Goal: Entertainment & Leisure: Consume media (video, audio)

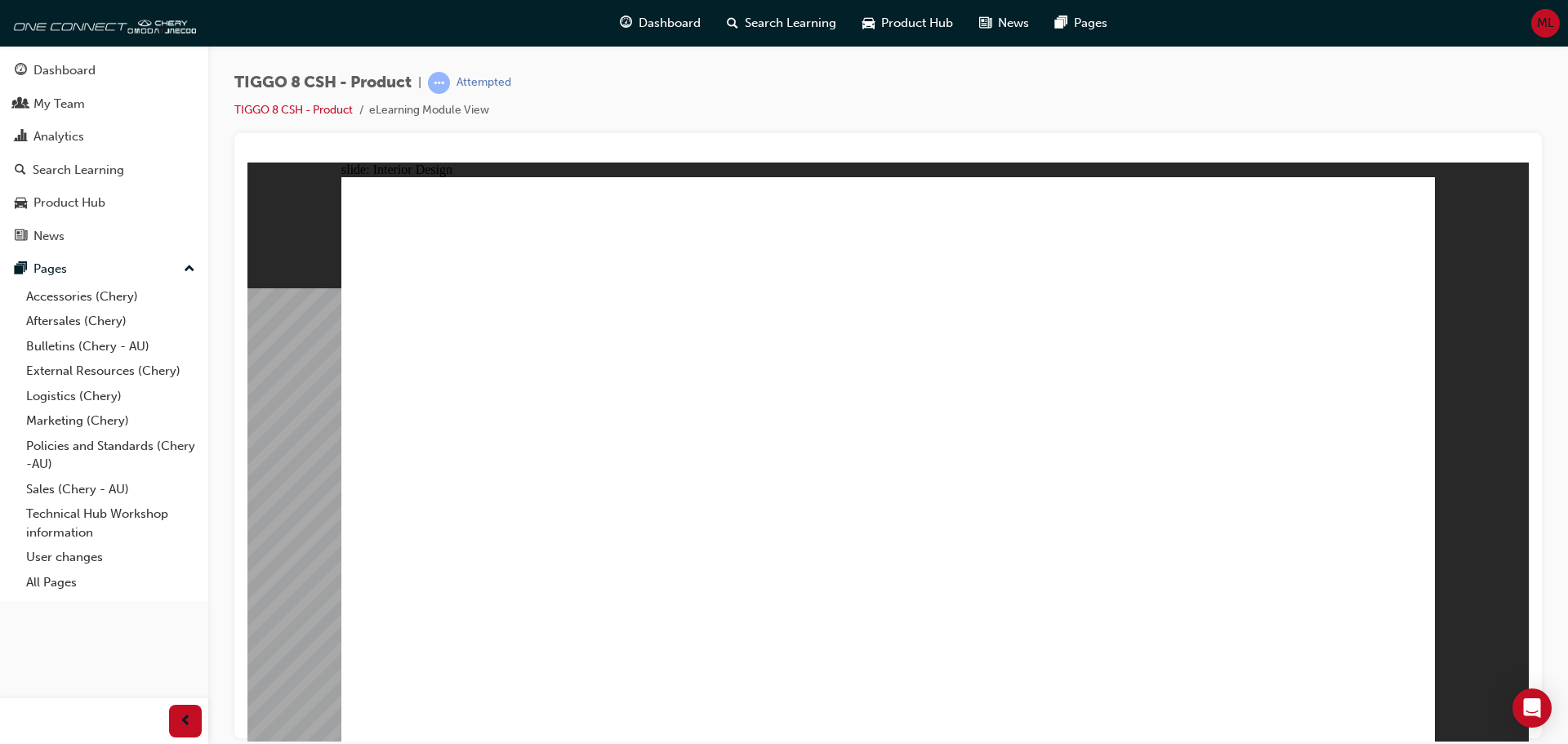
drag, startPoint x: 714, startPoint y: 534, endPoint x: 749, endPoint y: 526, distance: 35.9
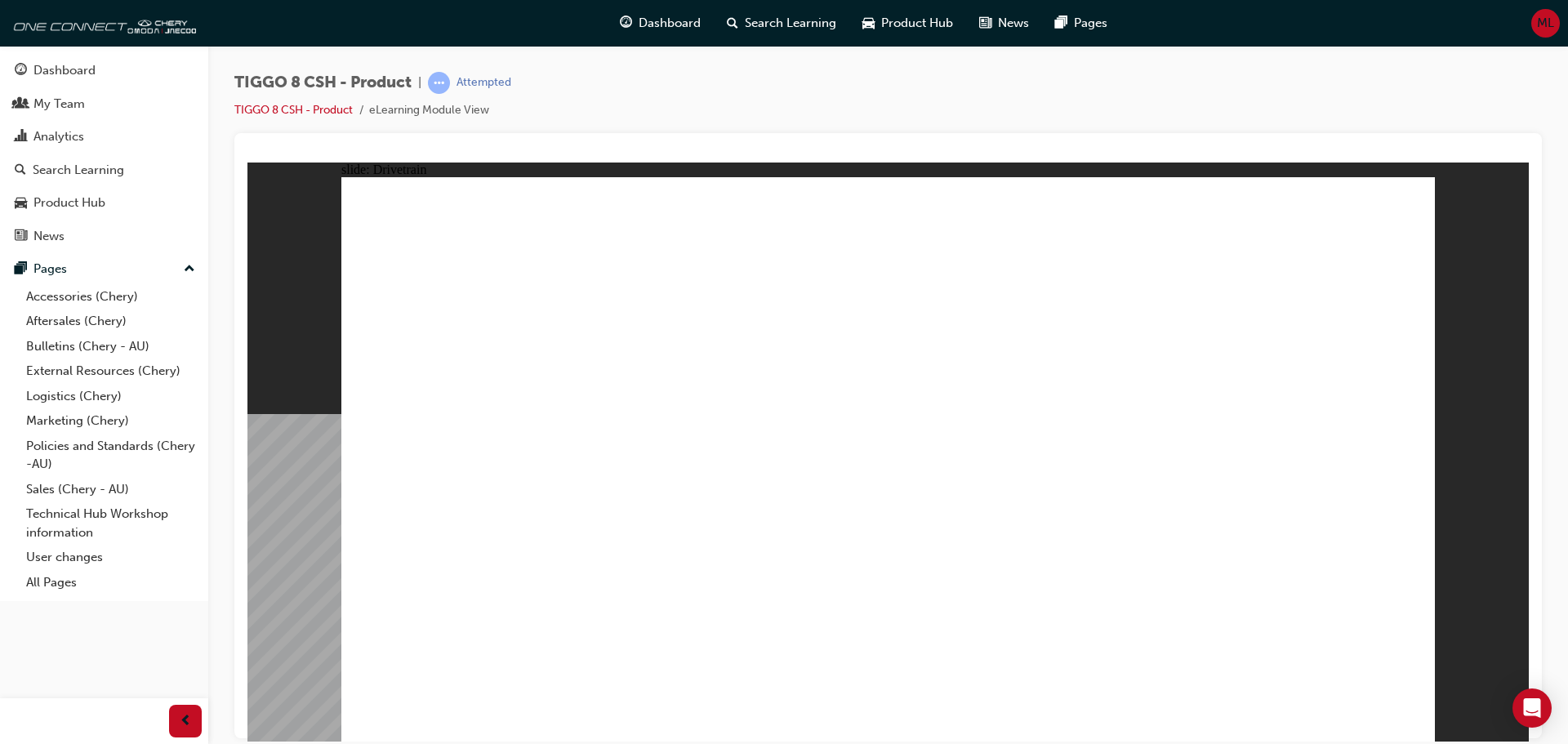
drag, startPoint x: 429, startPoint y: 561, endPoint x: 429, endPoint y: 571, distance: 10.0
